Goal: Task Accomplishment & Management: Manage account settings

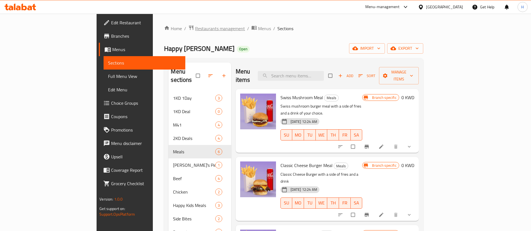
click at [195, 30] on span "Restaurants management" at bounding box center [220, 28] width 50 height 7
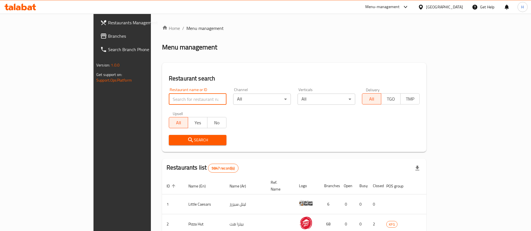
click at [188, 100] on input "search" at bounding box center [198, 99] width 58 height 11
type input "[DEMOGRAPHIC_DATA]"
click button "Search" at bounding box center [198, 140] width 58 height 10
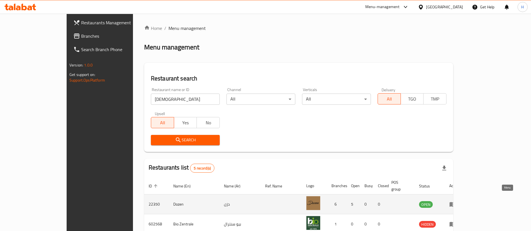
click at [456, 203] on icon "enhanced table" at bounding box center [452, 205] width 6 height 5
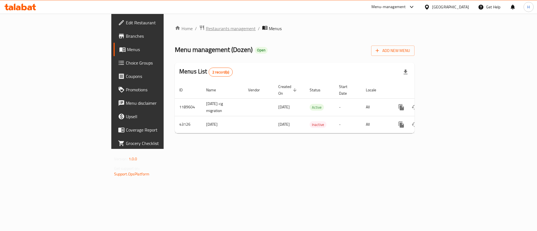
click at [206, 29] on span "Restaurants management" at bounding box center [231, 28] width 50 height 7
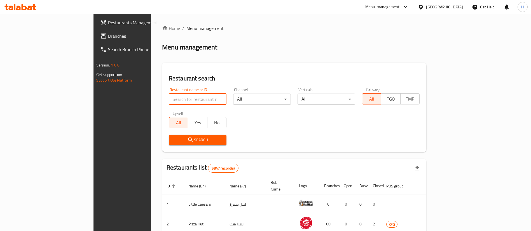
click at [181, 101] on input "search" at bounding box center [198, 99] width 58 height 11
type input "[DEMOGRAPHIC_DATA]"
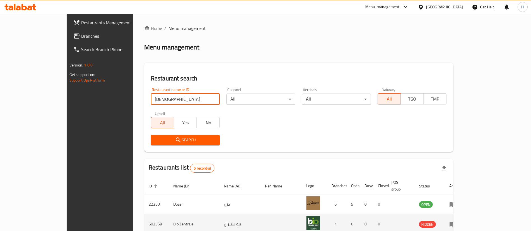
scroll to position [87, 0]
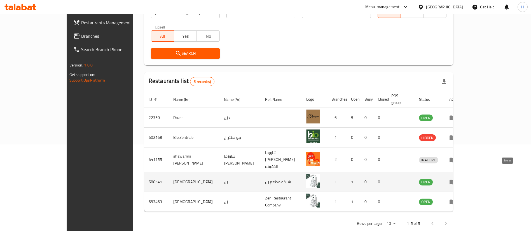
click at [456, 179] on icon "enhanced table" at bounding box center [452, 182] width 7 height 7
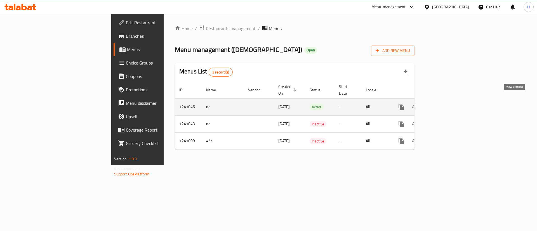
click at [445, 104] on icon "enhanced table" at bounding box center [442, 107] width 7 height 7
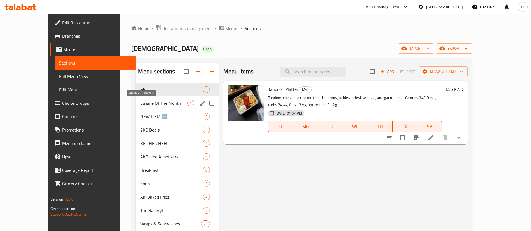
click at [154, 104] on span "Cuisine Of The Month" at bounding box center [163, 103] width 47 height 7
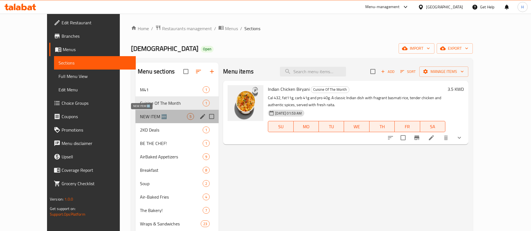
click at [140, 118] on span "NEW ITEM 🆕" at bounding box center [163, 116] width 47 height 7
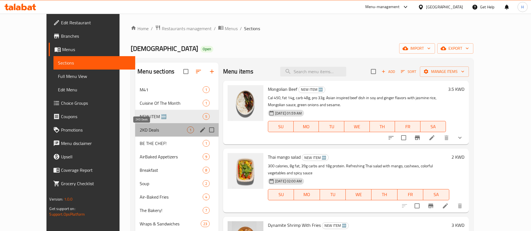
click at [140, 127] on span "2KD Deals" at bounding box center [163, 130] width 47 height 7
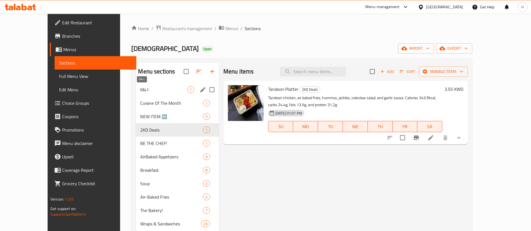
click at [140, 86] on span "M41" at bounding box center [163, 89] width 47 height 7
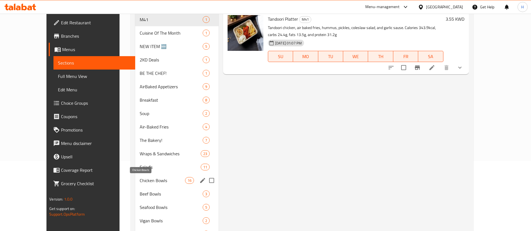
scroll to position [70, 0]
click at [140, 156] on span "Wraps & Sandwiches" at bounding box center [162, 154] width 45 height 7
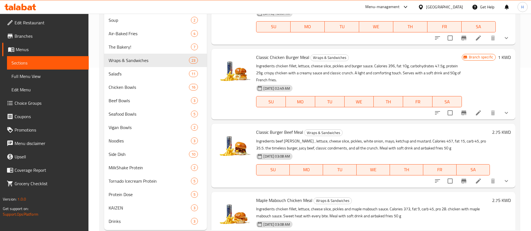
scroll to position [140, 0]
click at [271, 132] on span "Classic Burger Beef Meal" at bounding box center [279, 133] width 47 height 8
copy h6 "Classic Burger Beef Meal"
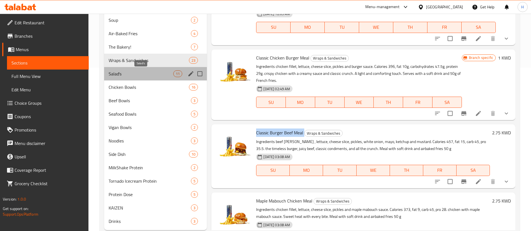
click at [119, 75] on span "Salad's" at bounding box center [141, 74] width 65 height 7
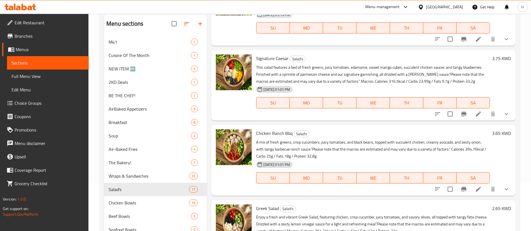
scroll to position [502, 0]
click at [279, 132] on span "Chicken Ranch Bbq" at bounding box center [274, 133] width 36 height 8
copy h6 "Chicken Ranch Bbq"
